Goal: Information Seeking & Learning: Learn about a topic

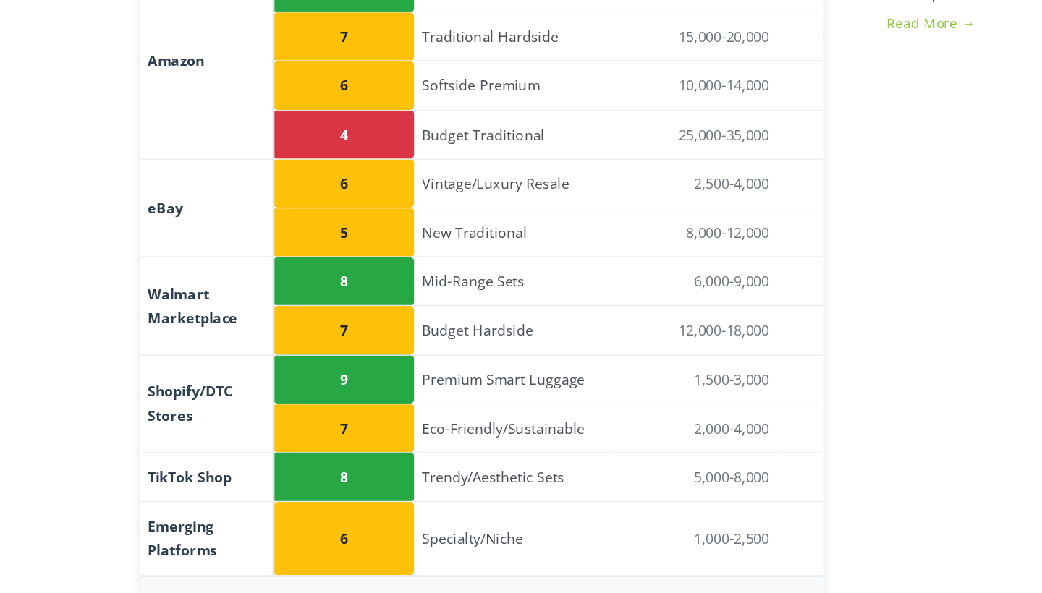
scroll to position [1613, 0]
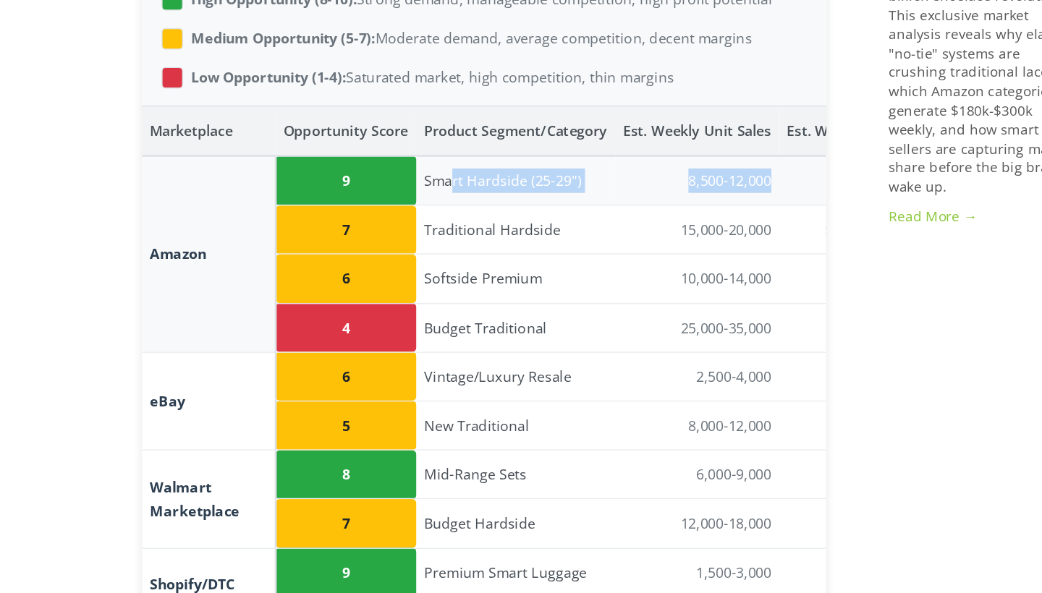
drag, startPoint x: 475, startPoint y: 114, endPoint x: 329, endPoint y: 95, distance: 147.2
click at [329, 157] on tr "Amazon 9 Smart Hardside (25-29") 8,500-12,000 $2.1M - $3.6M $250-$600 25-40%" at bounding box center [576, 175] width 803 height 37
click at [305, 157] on td "9" at bounding box center [326, 175] width 104 height 37
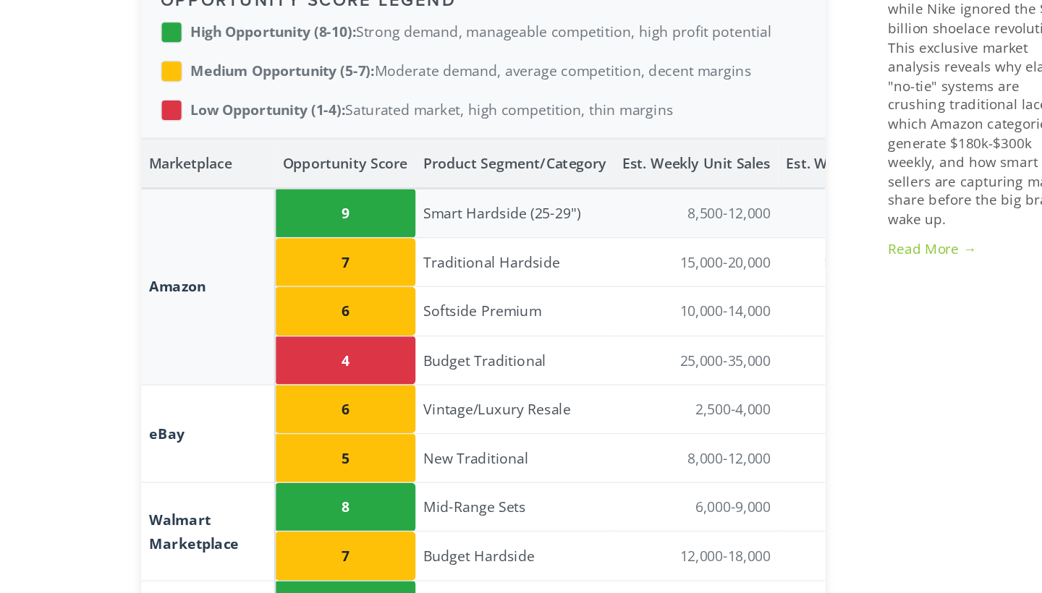
scroll to position [1662, 0]
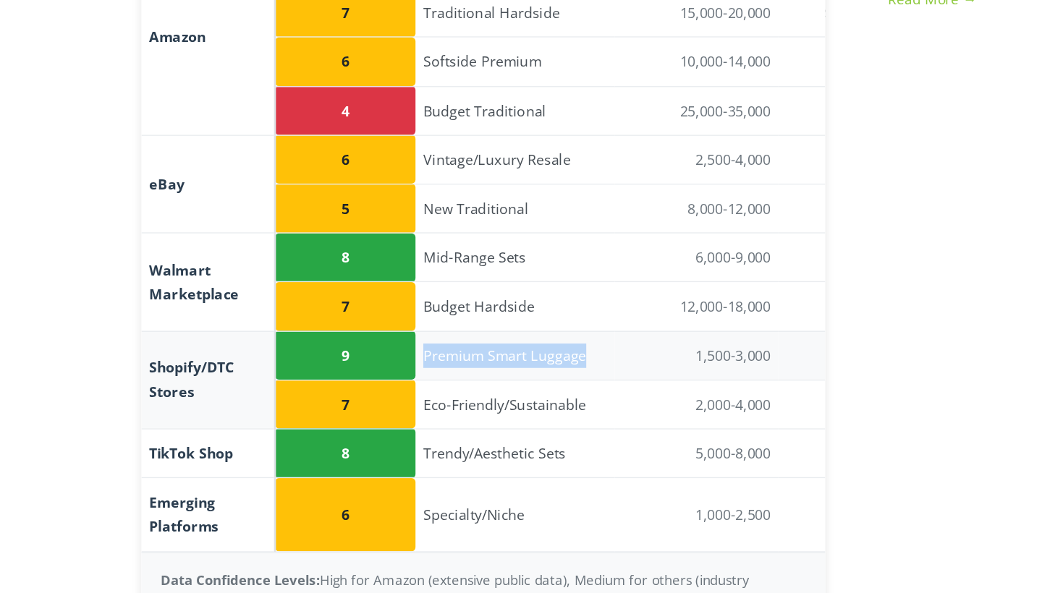
drag, startPoint x: 449, startPoint y: 238, endPoint x: 313, endPoint y: 230, distance: 136.2
click at [378, 399] on td "Premium Smart Luggage" at bounding box center [452, 417] width 148 height 36
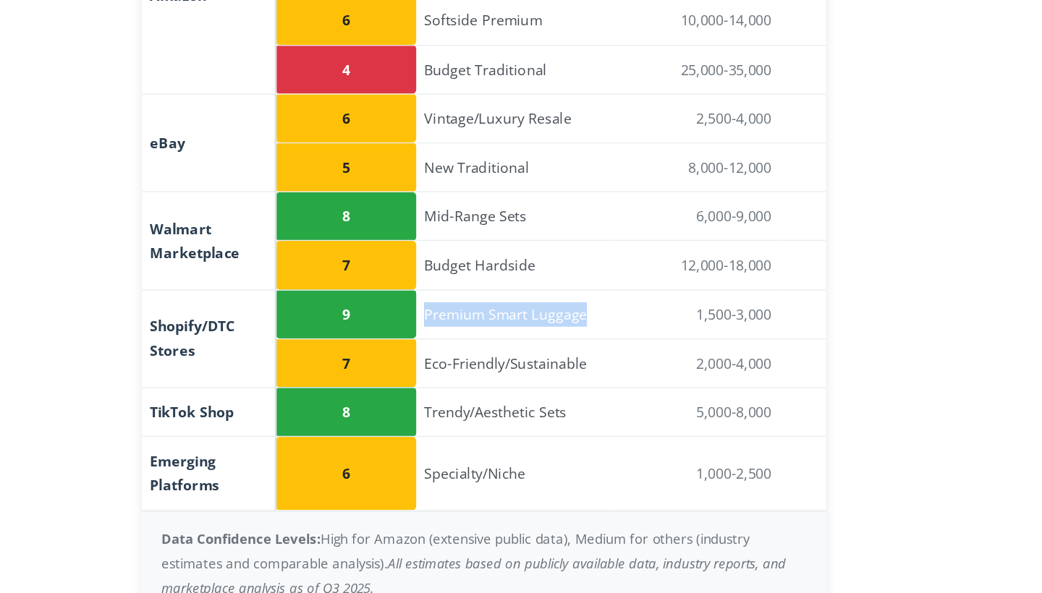
scroll to position [1748, 0]
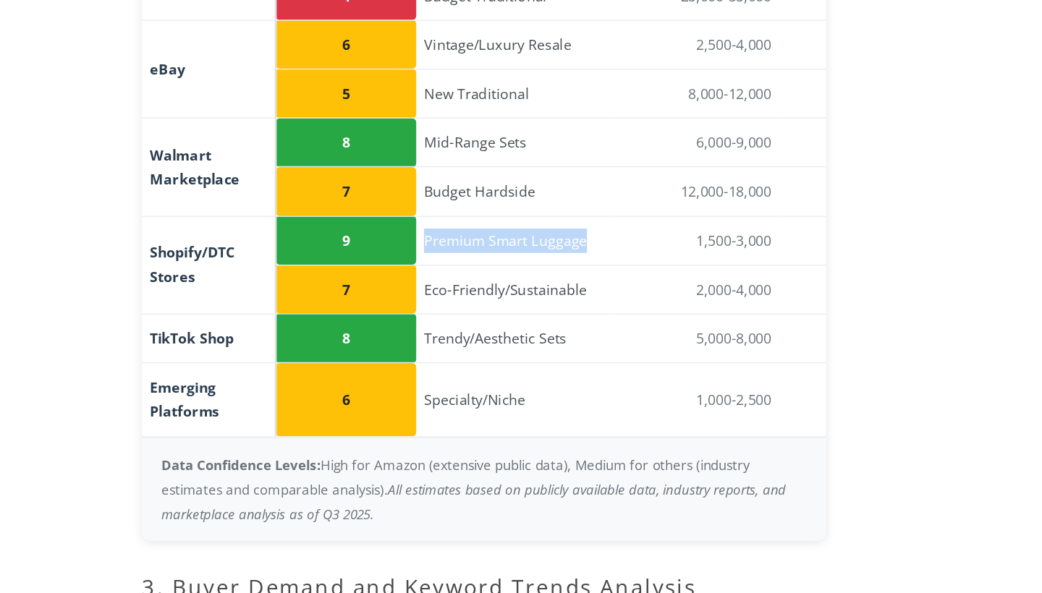
copy td "Premium Smart Luggage"
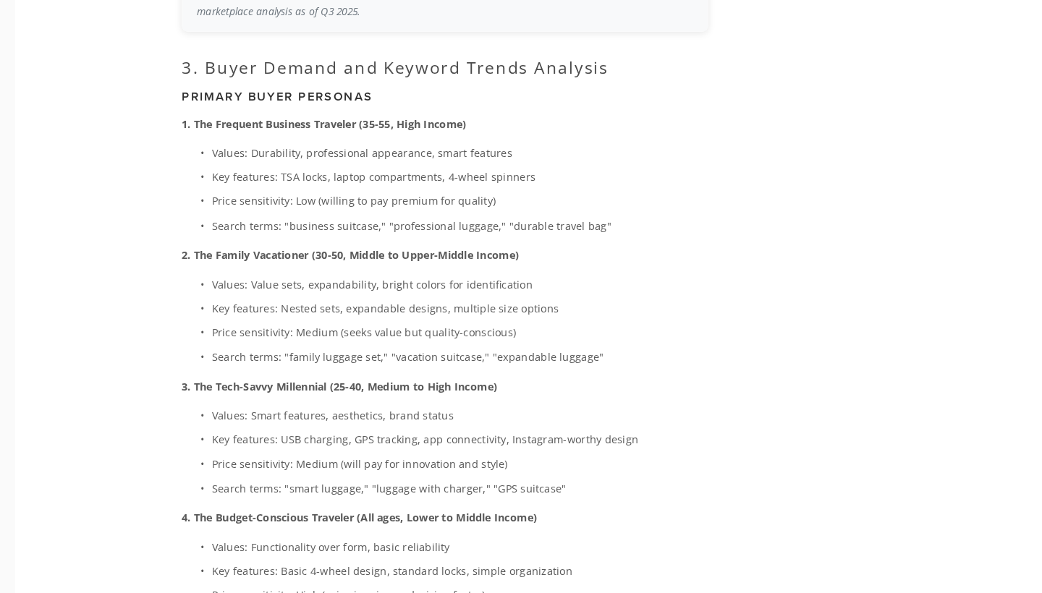
scroll to position [2267, 0]
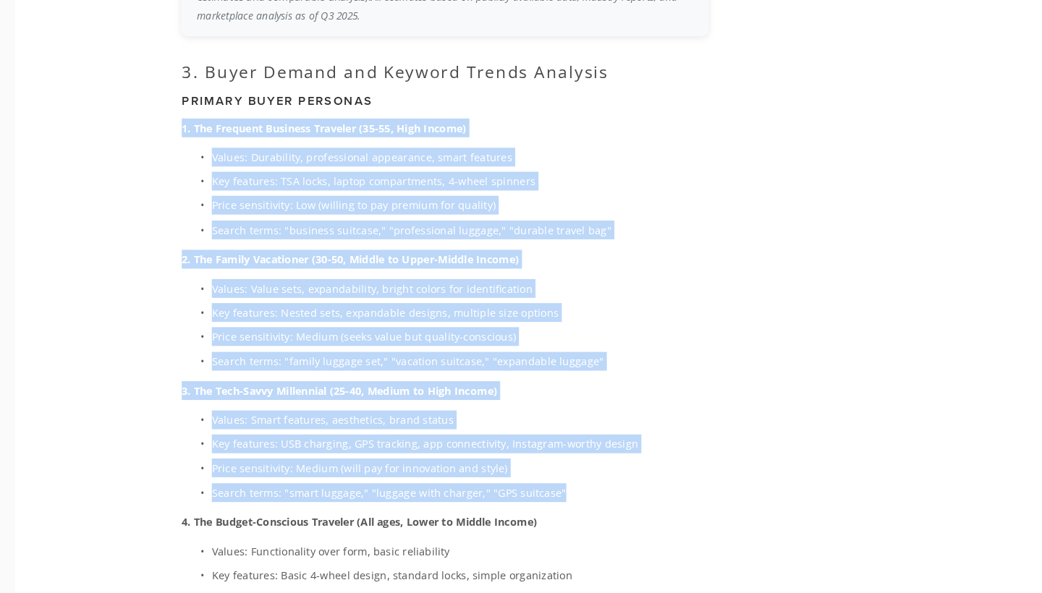
drag, startPoint x: 561, startPoint y: 441, endPoint x: 173, endPoint y: 93, distance: 521.9
copy div "1. The Frequent Business Traveler (35-55, High Income) Values: Durability, prof…"
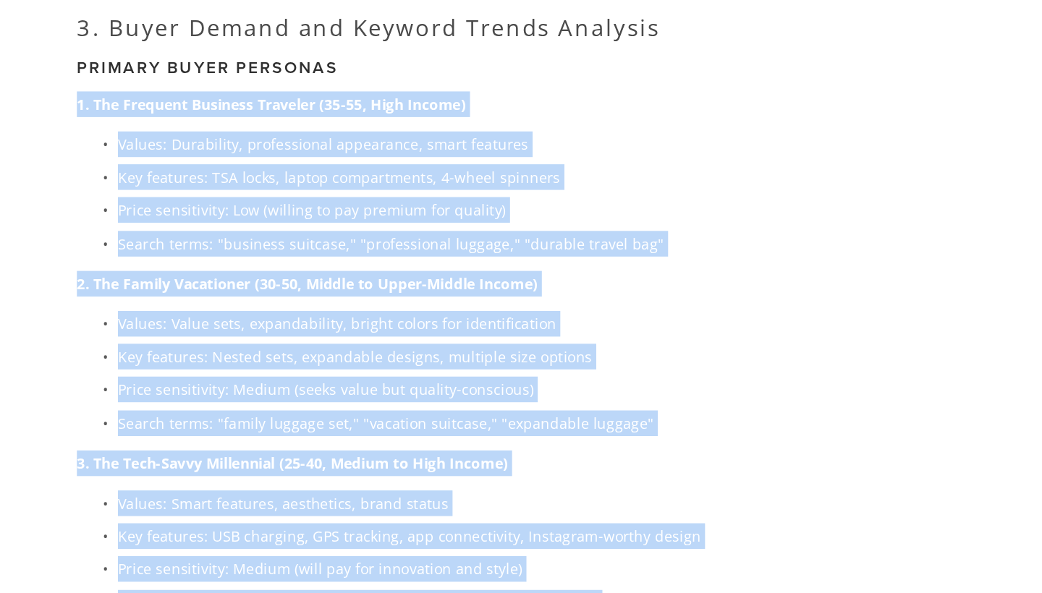
scroll to position [2142, 0]
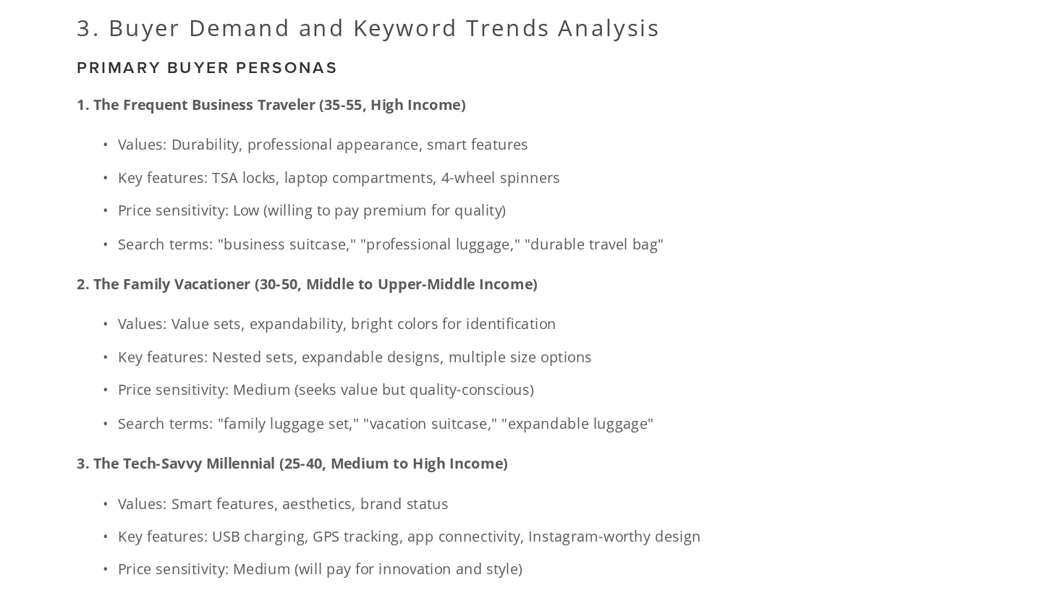
click at [616, 167] on main "[PERSON_NAME] [DATE] SuitCase Closed: Why the $7.5B Suitcase Market is Your Nex…" at bounding box center [521, 462] width 738 height 4974
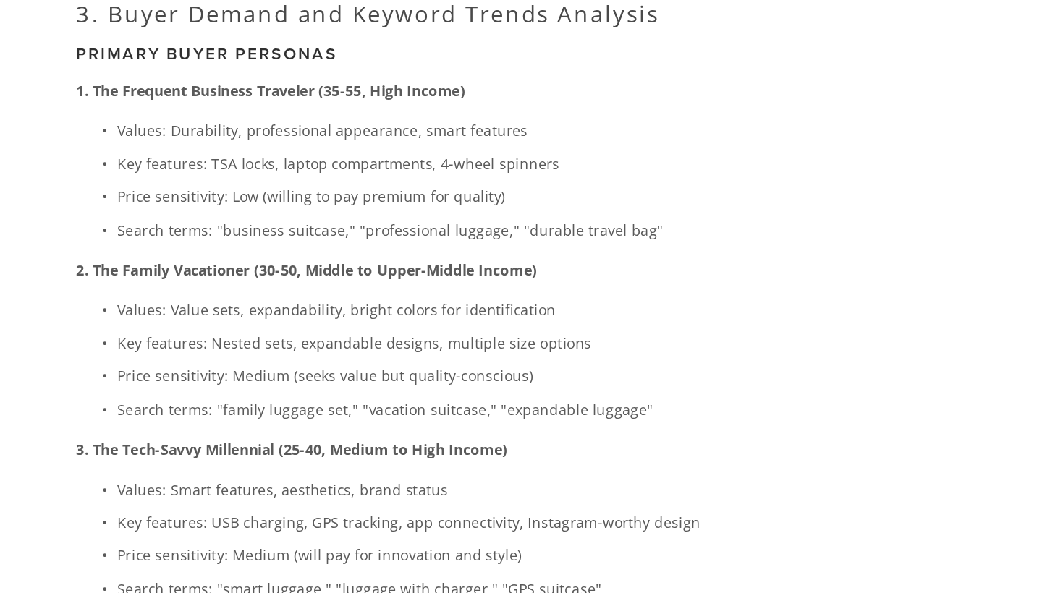
scroll to position [2302, 0]
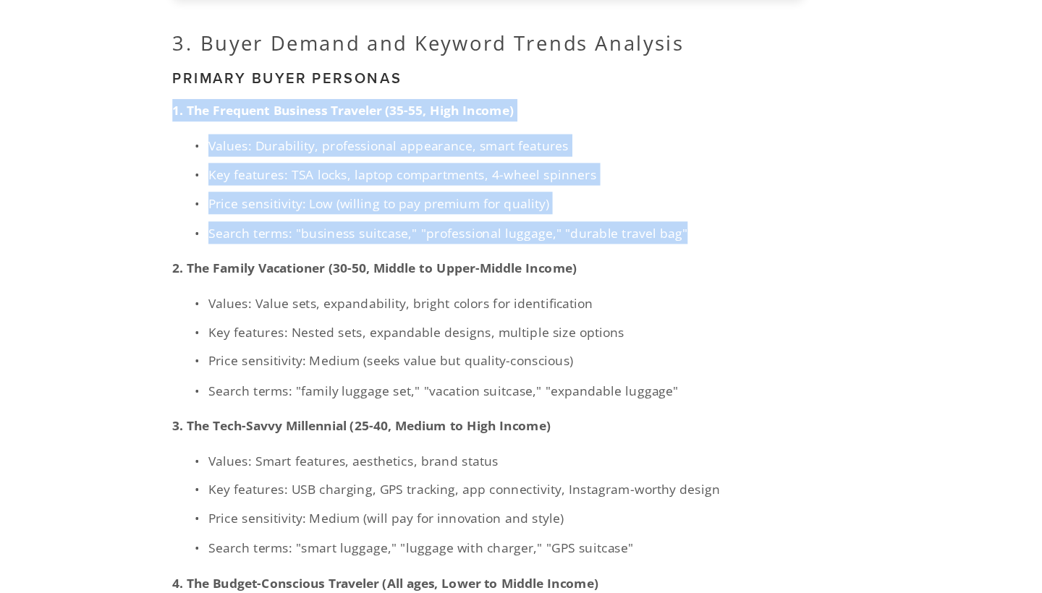
drag, startPoint x: 562, startPoint y: 153, endPoint x: 141, endPoint y: 49, distance: 433.7
copy div "1. The Frequent Business Traveler (35-55, High Income) Values: Durability, prof…"
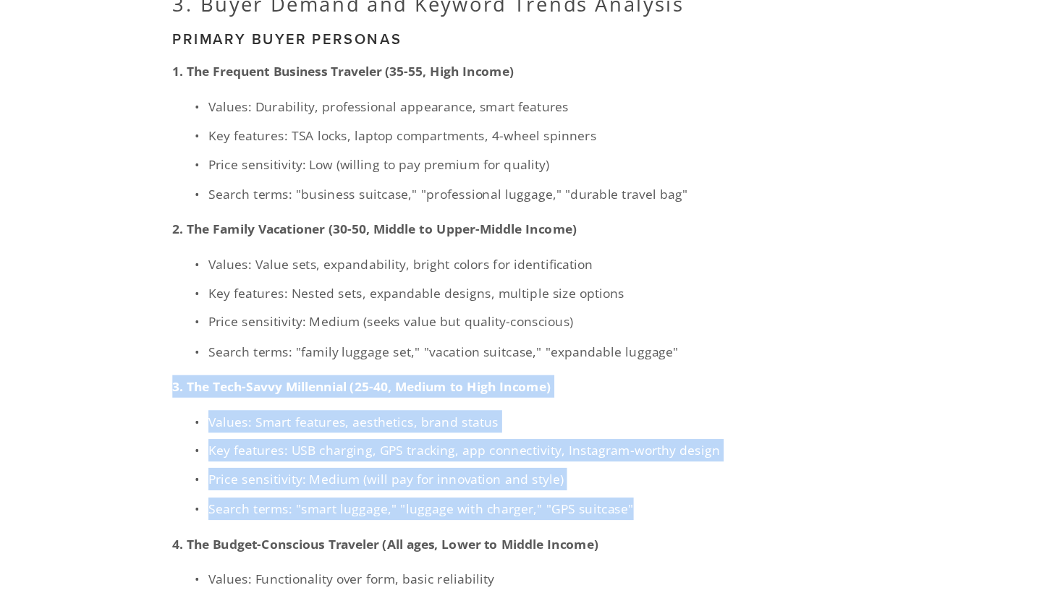
drag, startPoint x: 522, startPoint y: 379, endPoint x: 132, endPoint y: 270, distance: 405.6
copy div "3. The Tech-Savvy Millennial (25-40, Medium to High Income) Values: Smart featu…"
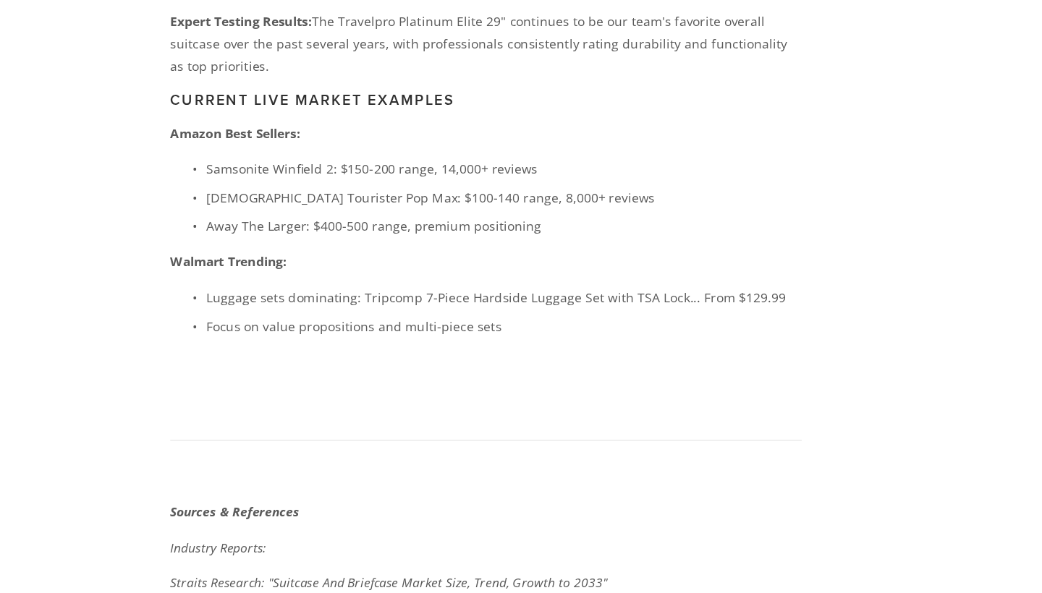
scroll to position [3272, 0]
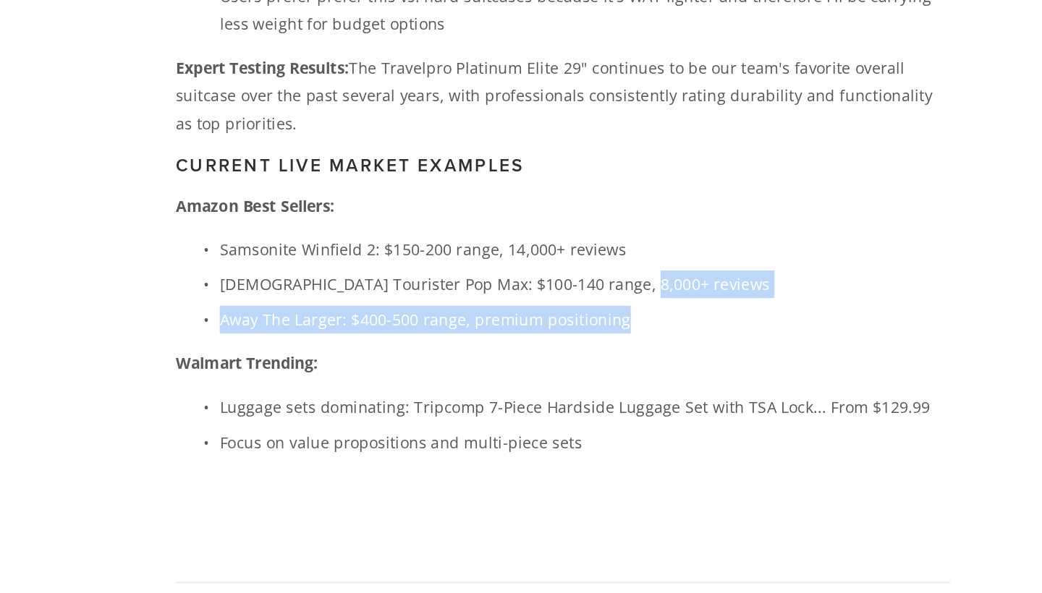
drag, startPoint x: 473, startPoint y: 177, endPoint x: 411, endPoint y: 156, distance: 65.6
click at [410, 313] on ul "Samsonite Winfield 2: $150-200 range, 14,000+ reviews American Tourister Pop Ma…" at bounding box center [428, 345] width 507 height 65
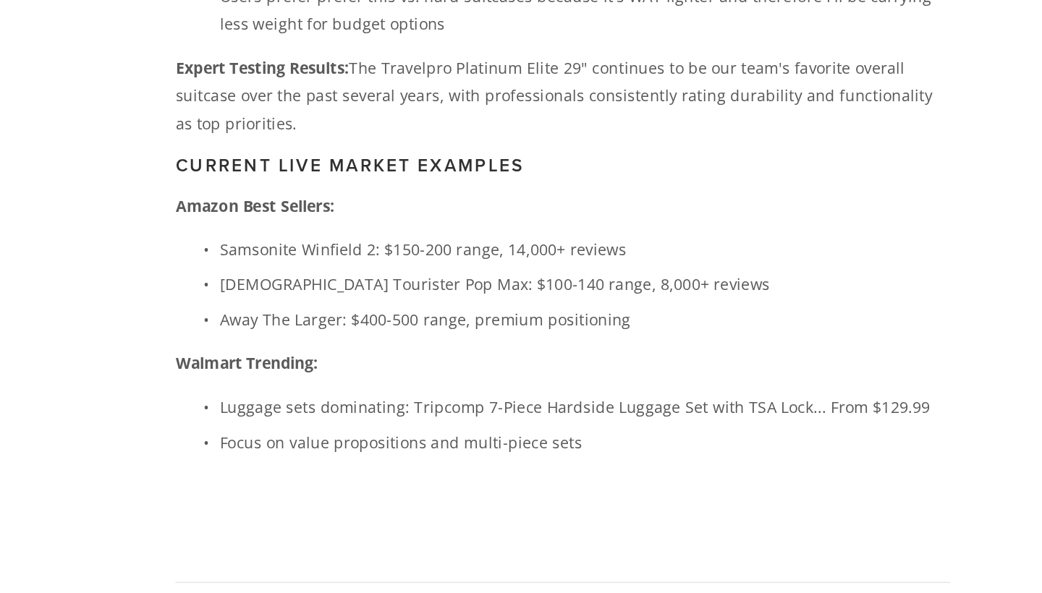
click at [413, 388] on p "Walmart Trending:" at bounding box center [428, 397] width 507 height 18
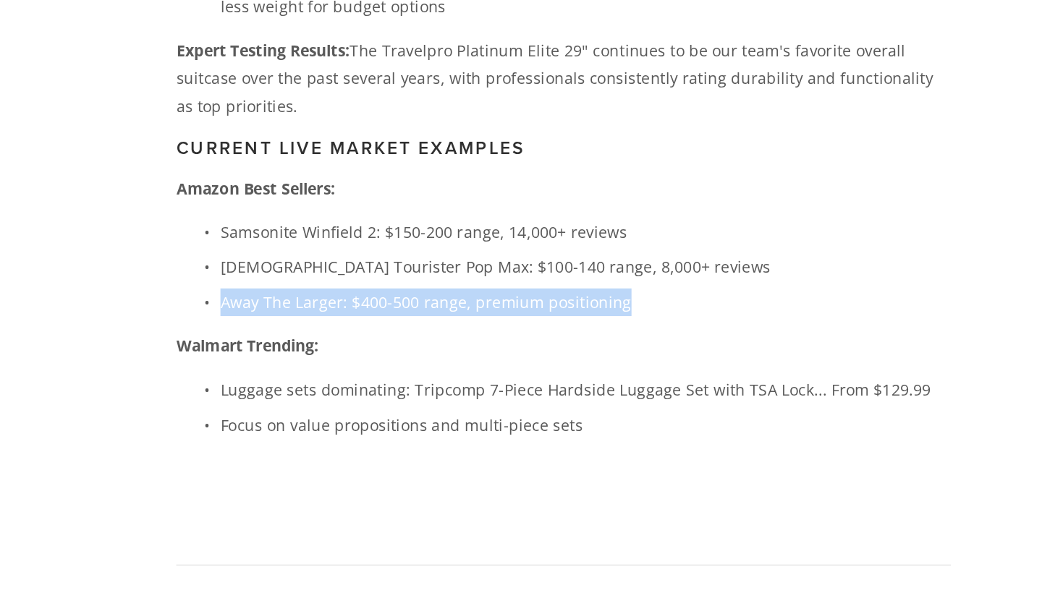
drag, startPoint x: 431, startPoint y: 162, endPoint x: 129, endPoint y: 146, distance: 302.8
click at [175, 313] on ul "Samsonite Winfield 2: $150-200 range, 14,000+ reviews American Tourister Pop Ma…" at bounding box center [428, 345] width 507 height 65
